Goal: Information Seeking & Learning: Learn about a topic

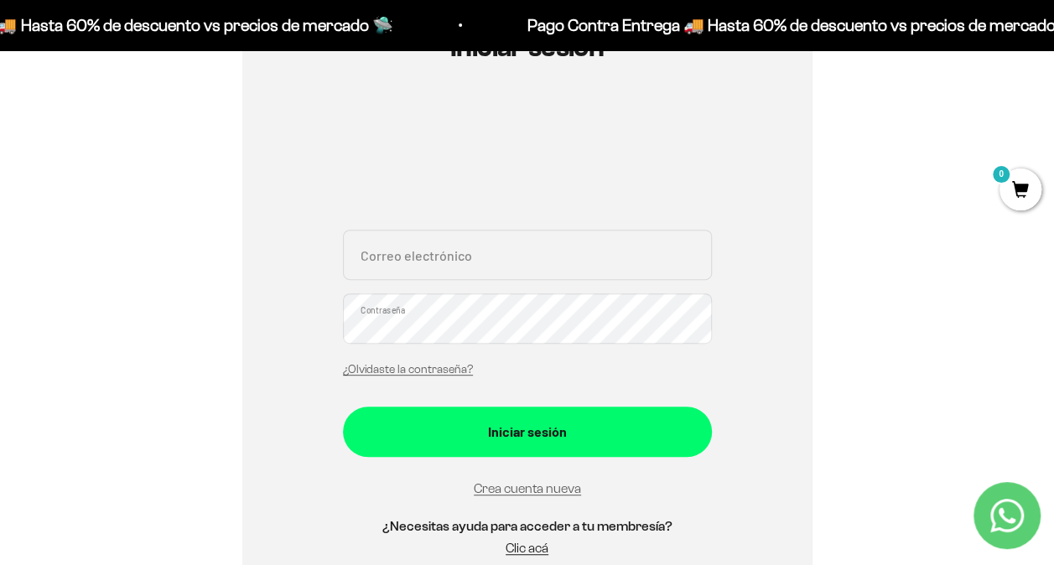
scroll to position [226, 0]
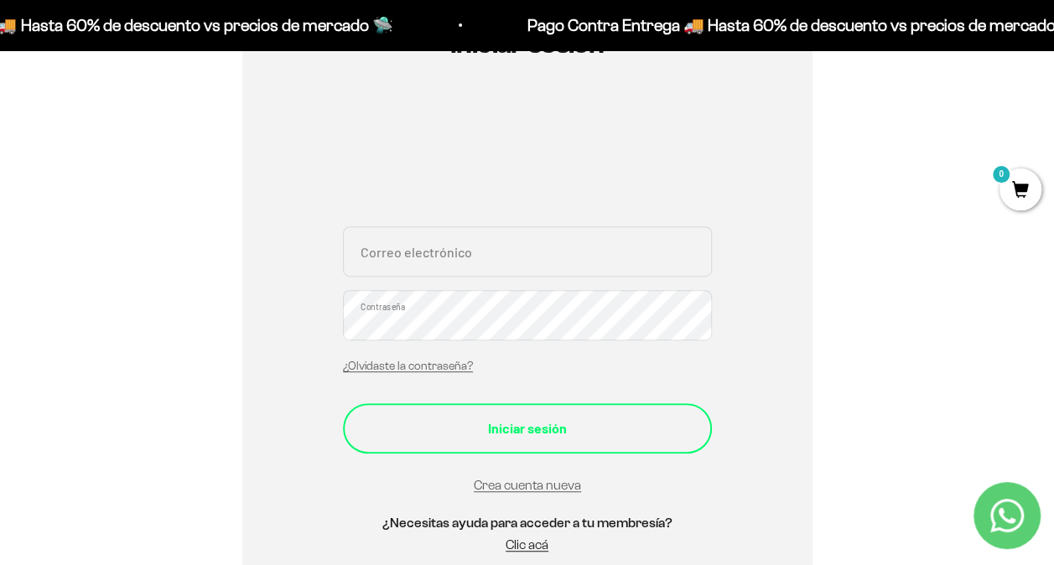
type input "[EMAIL_ADDRESS][DOMAIN_NAME]"
click at [633, 422] on div "Iniciar sesión" at bounding box center [527, 428] width 302 height 22
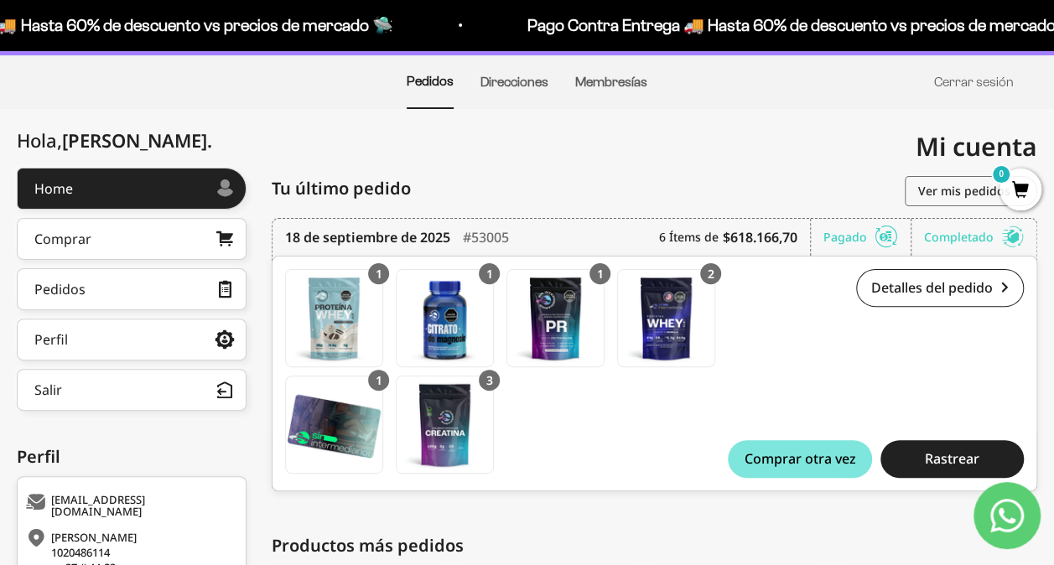
scroll to position [119, 0]
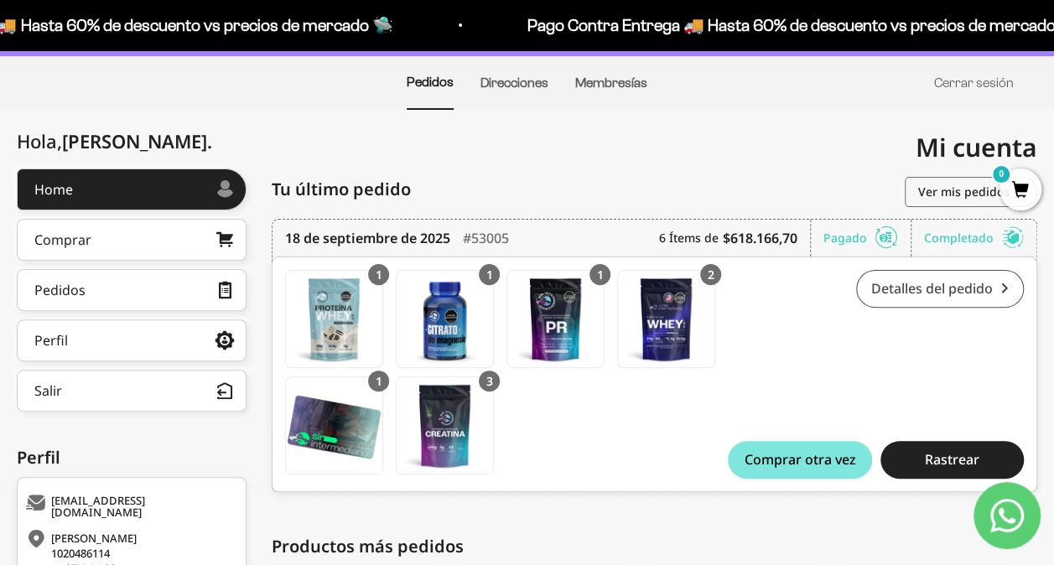
click at [920, 282] on link "Detalles del pedido" at bounding box center [940, 289] width 168 height 38
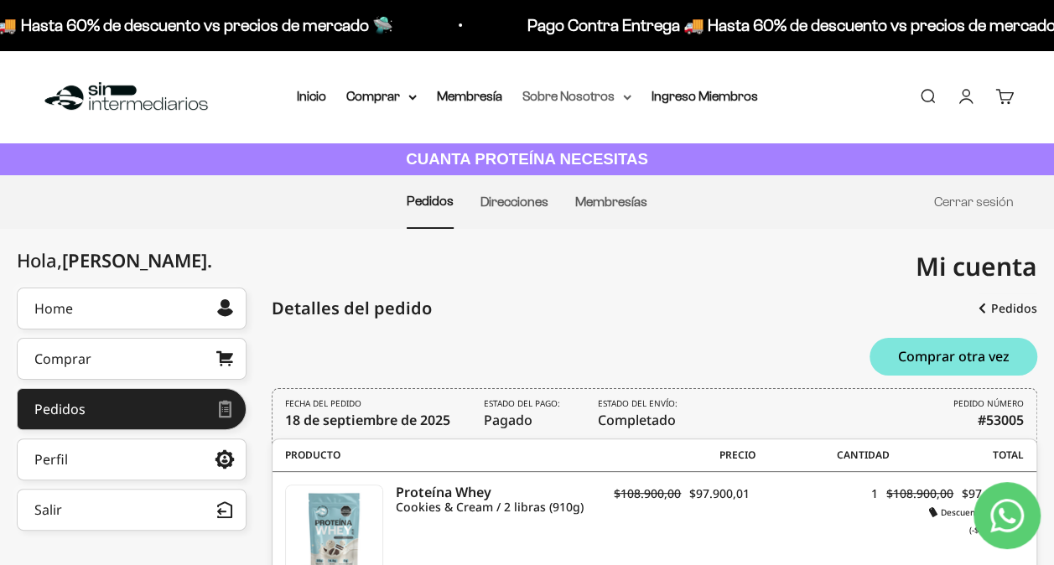
click at [616, 97] on summary "Sobre Nosotros" at bounding box center [576, 96] width 109 height 22
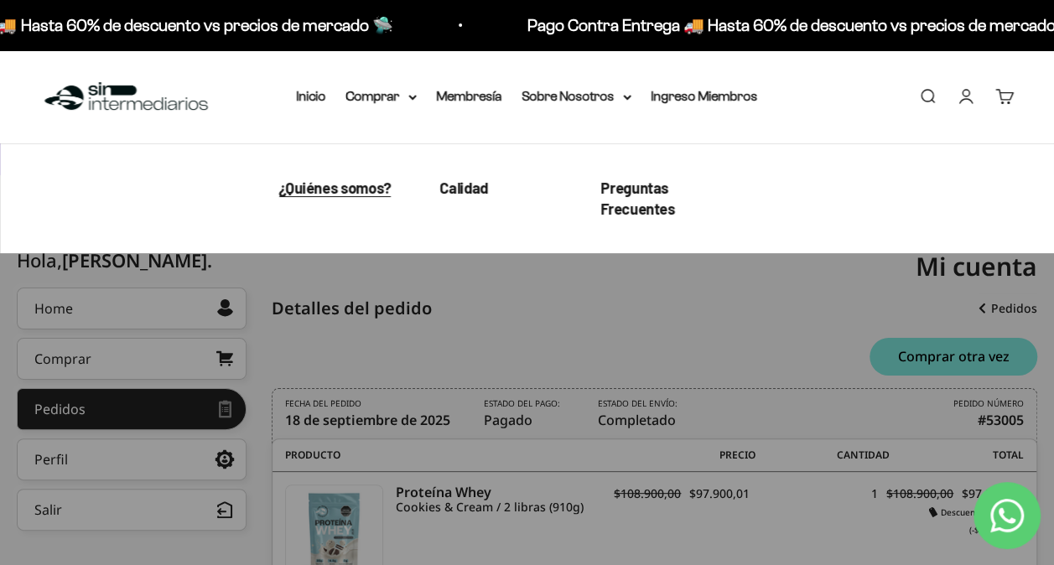
click at [356, 191] on span "¿Quiénes somos?" at bounding box center [335, 188] width 112 height 18
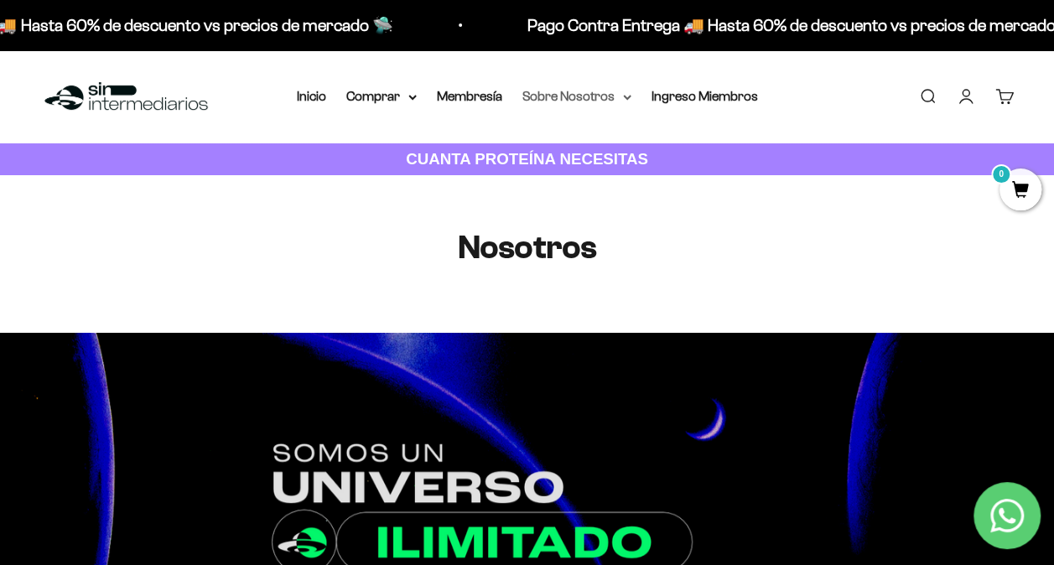
click at [609, 96] on summary "Sobre Nosotros" at bounding box center [576, 96] width 109 height 22
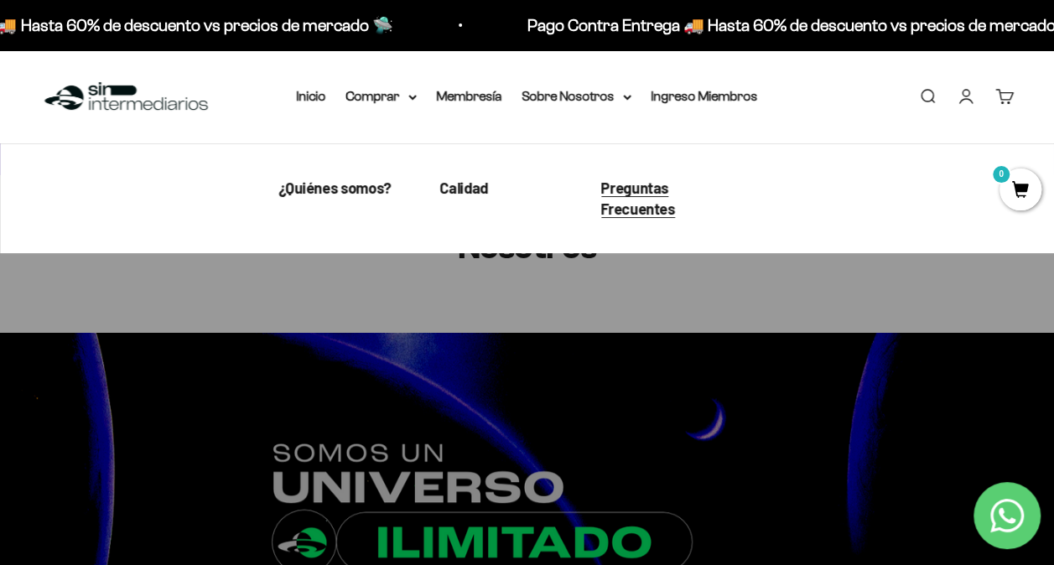
click at [619, 203] on span "Preguntas Frecuentes" at bounding box center [638, 198] width 74 height 39
